Goal: Contribute content: Add original content to the website for others to see

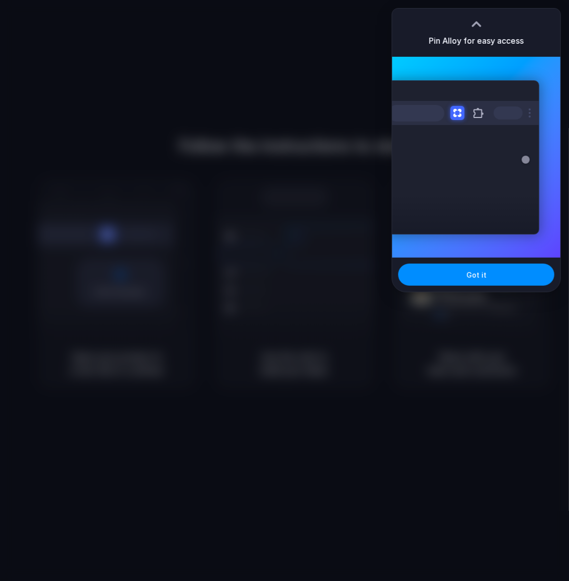
click at [480, 293] on div at bounding box center [284, 290] width 569 height 581
click at [489, 277] on button "Got it" at bounding box center [476, 274] width 156 height 22
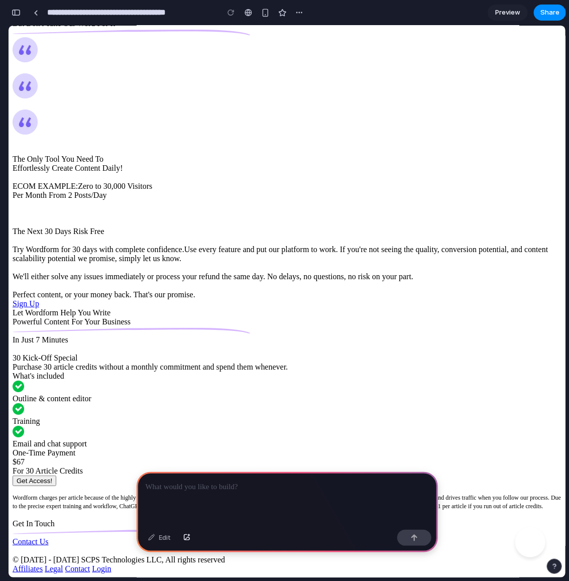
scroll to position [6405, 0]
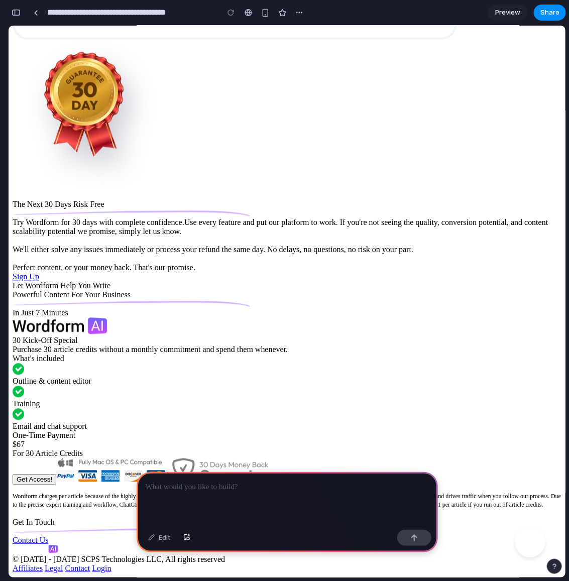
click at [249, 498] on div at bounding box center [286, 499] width 301 height 54
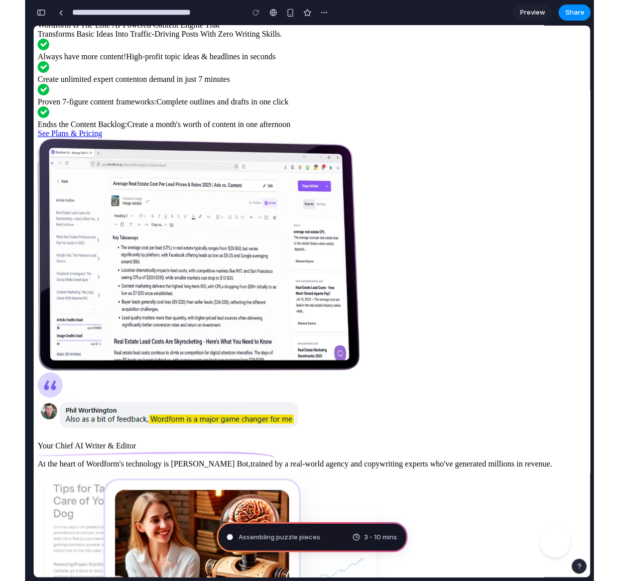
scroll to position [0, 0]
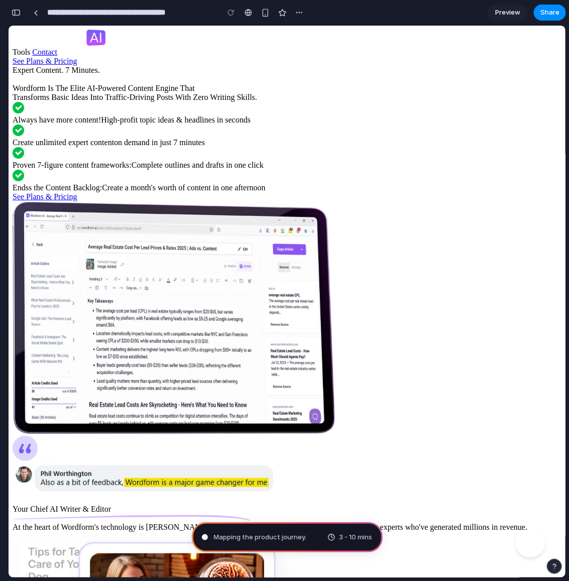
click at [18, 16] on button "button" at bounding box center [16, 13] width 16 height 16
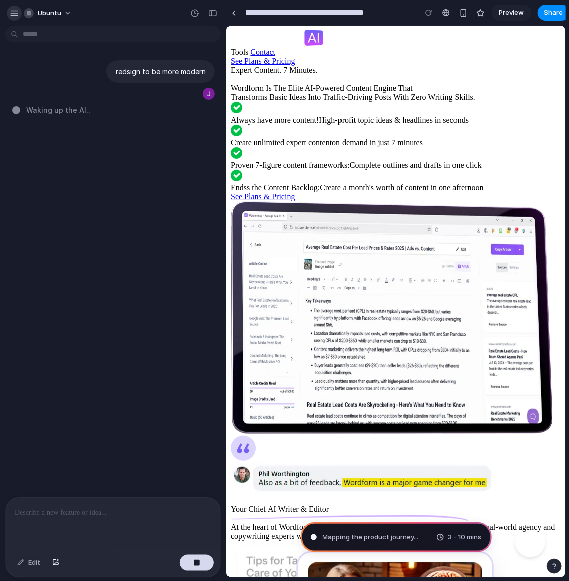
click at [14, 14] on div "button" at bounding box center [14, 13] width 9 height 9
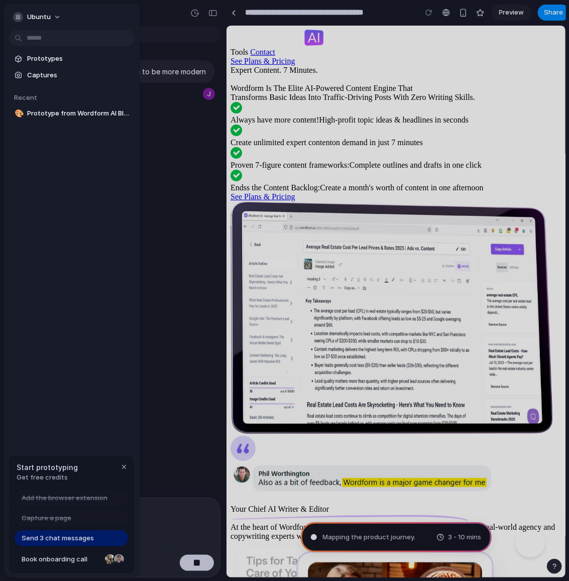
type input "**********"
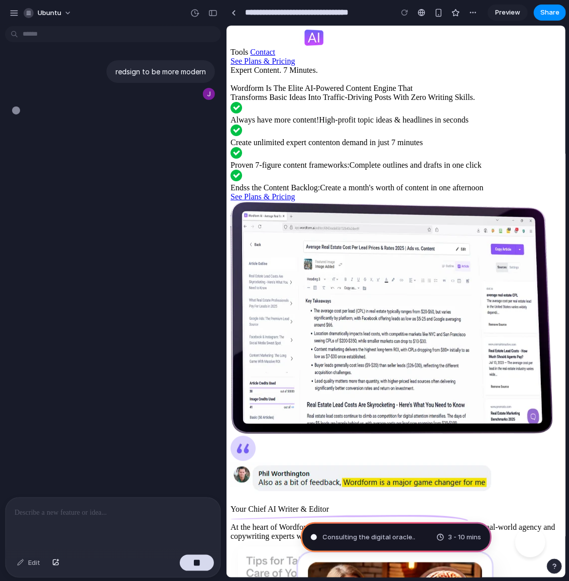
click at [212, 22] on div "ubuntu" at bounding box center [113, 12] width 226 height 24
click at [214, 5] on button "button" at bounding box center [213, 13] width 16 height 16
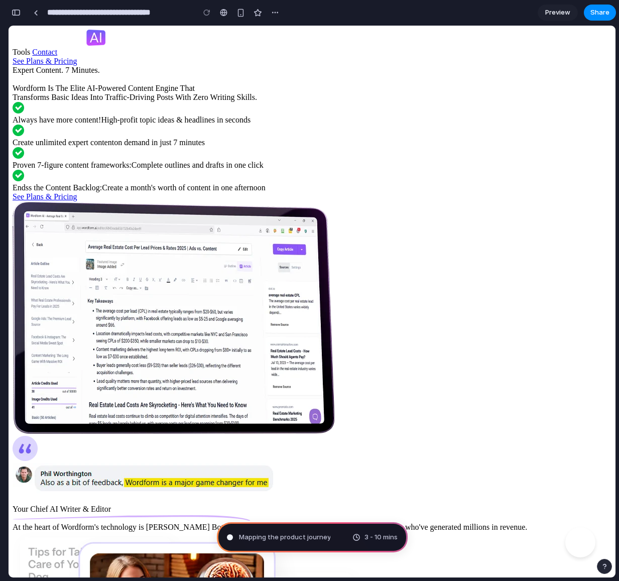
click at [558, 12] on span "Preview" at bounding box center [557, 13] width 25 height 10
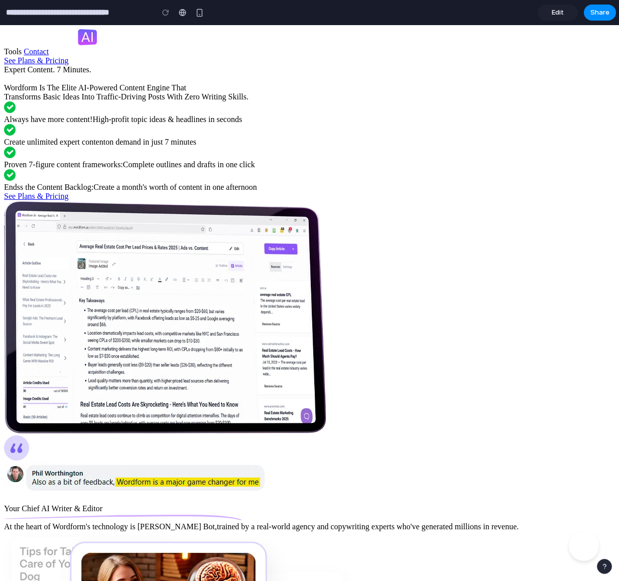
click at [558, 12] on span "Edit" at bounding box center [557, 13] width 12 height 10
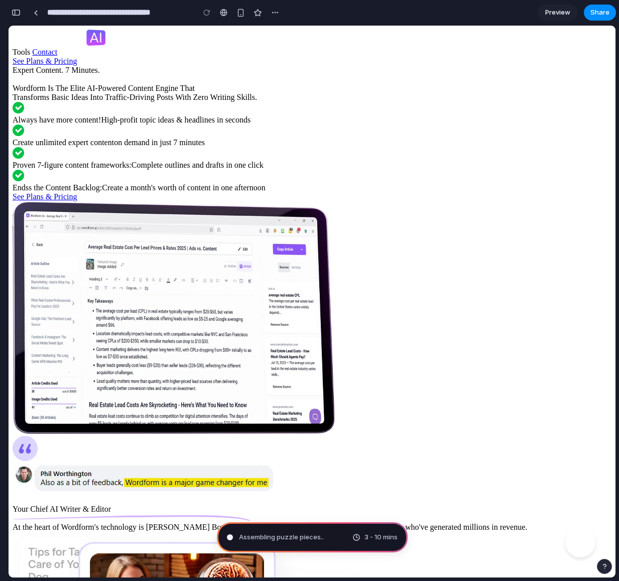
click at [16, 17] on button "button" at bounding box center [16, 13] width 16 height 16
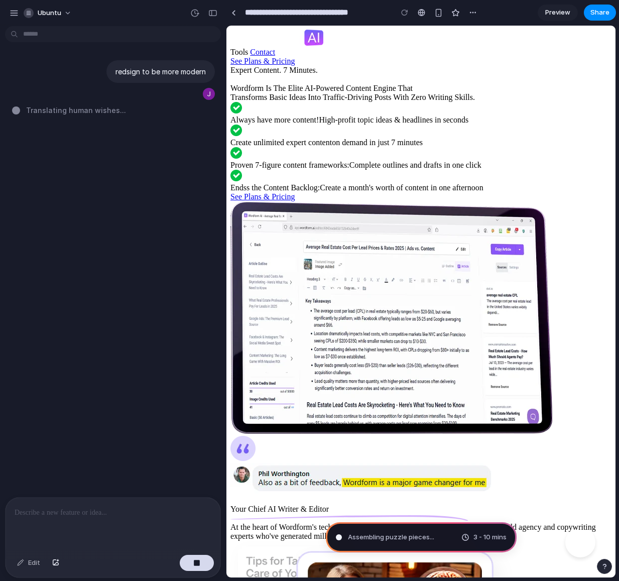
click at [16, 17] on button "button" at bounding box center [14, 13] width 15 height 15
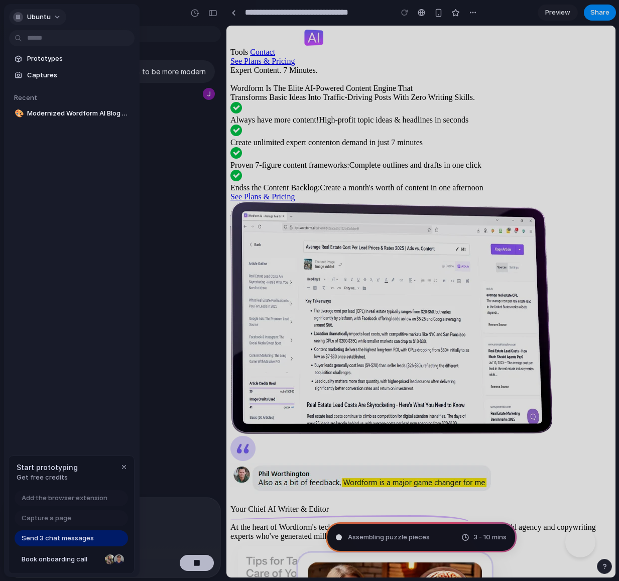
click at [16, 17] on div "button" at bounding box center [18, 17] width 10 height 10
click at [105, 261] on div "Settings Invite members Change theme Sign out" at bounding box center [309, 290] width 619 height 581
click at [40, 59] on span "Prototypes" at bounding box center [78, 59] width 103 height 10
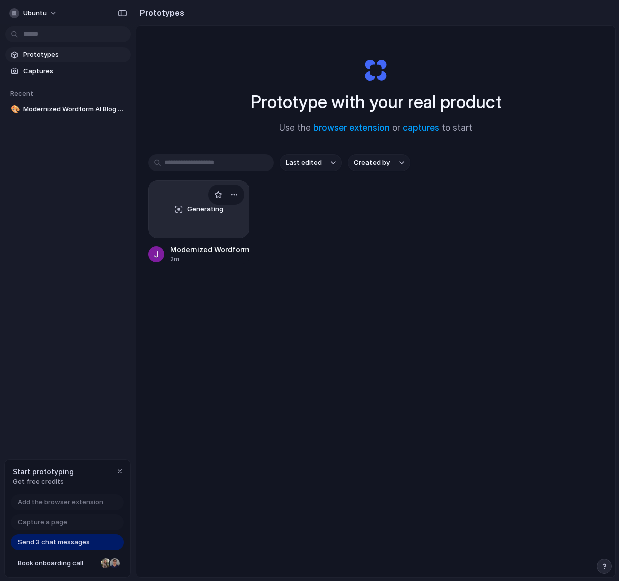
click at [205, 225] on div "Generating" at bounding box center [199, 209] width 100 height 57
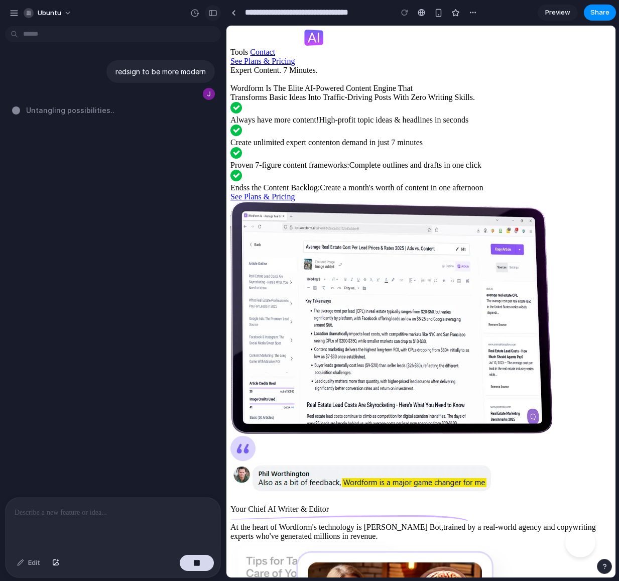
click at [217, 12] on div "button" at bounding box center [212, 13] width 9 height 7
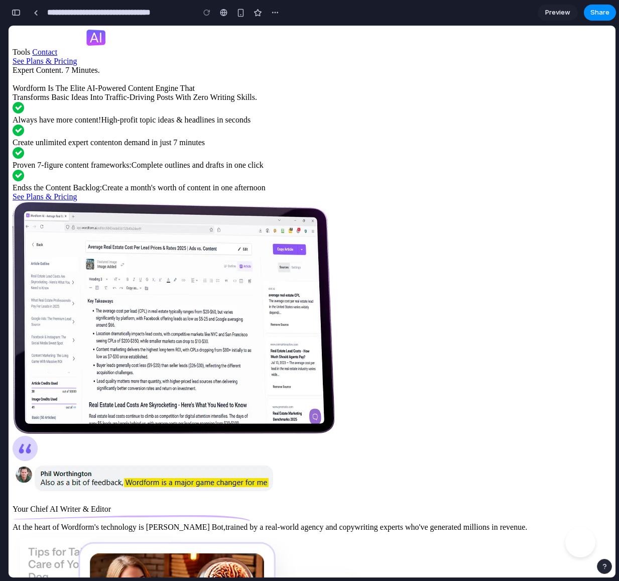
click at [13, 9] on div "button" at bounding box center [16, 12] width 9 height 7
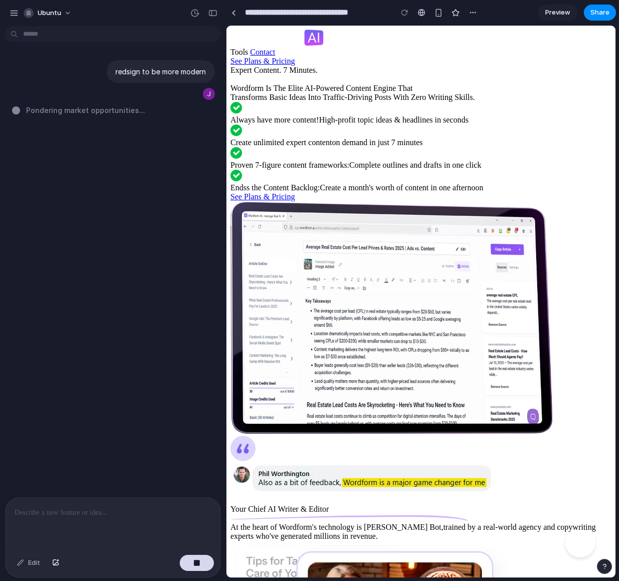
click at [13, 9] on div "button" at bounding box center [14, 13] width 9 height 9
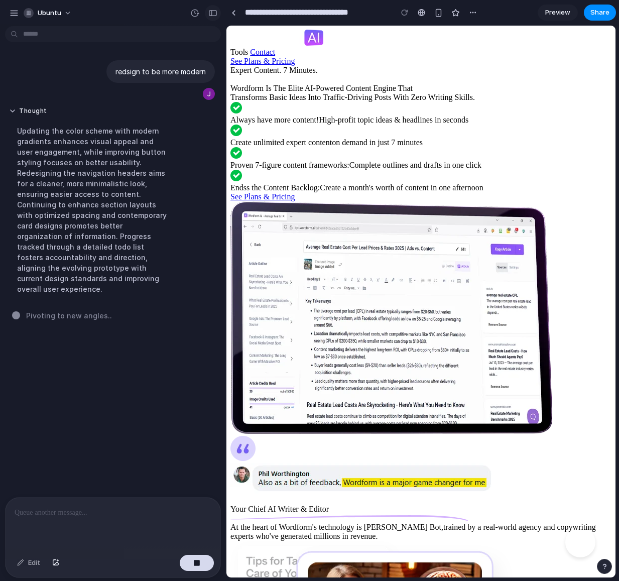
click at [211, 8] on button "button" at bounding box center [213, 13] width 16 height 16
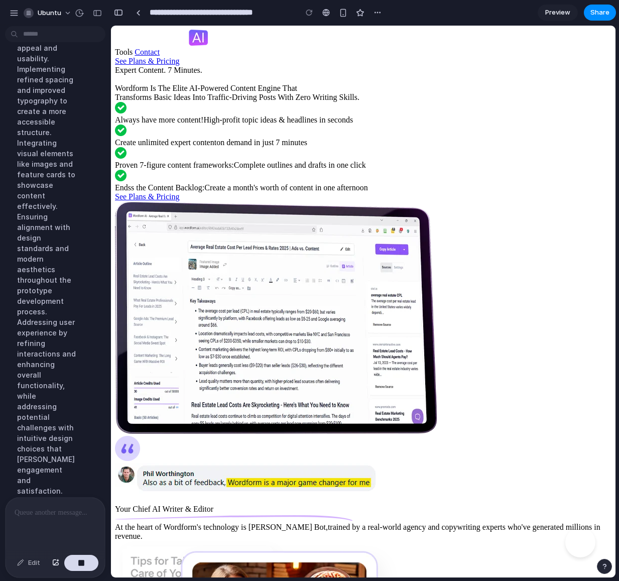
scroll to position [177, 0]
